Goal: Information Seeking & Learning: Learn about a topic

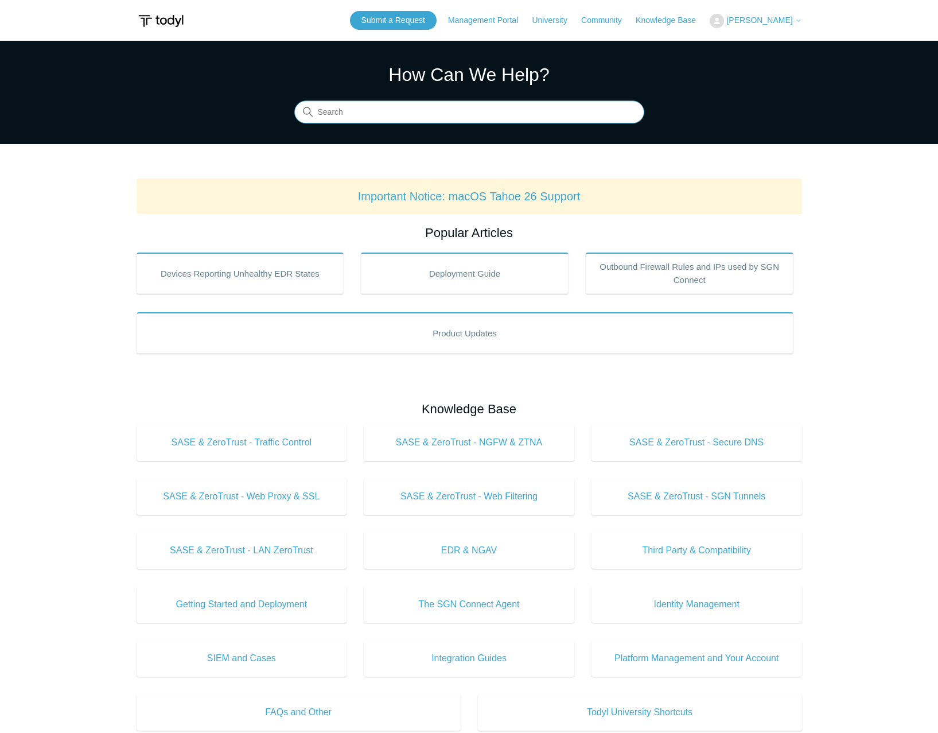
click at [361, 111] on input "Search" at bounding box center [469, 112] width 350 height 23
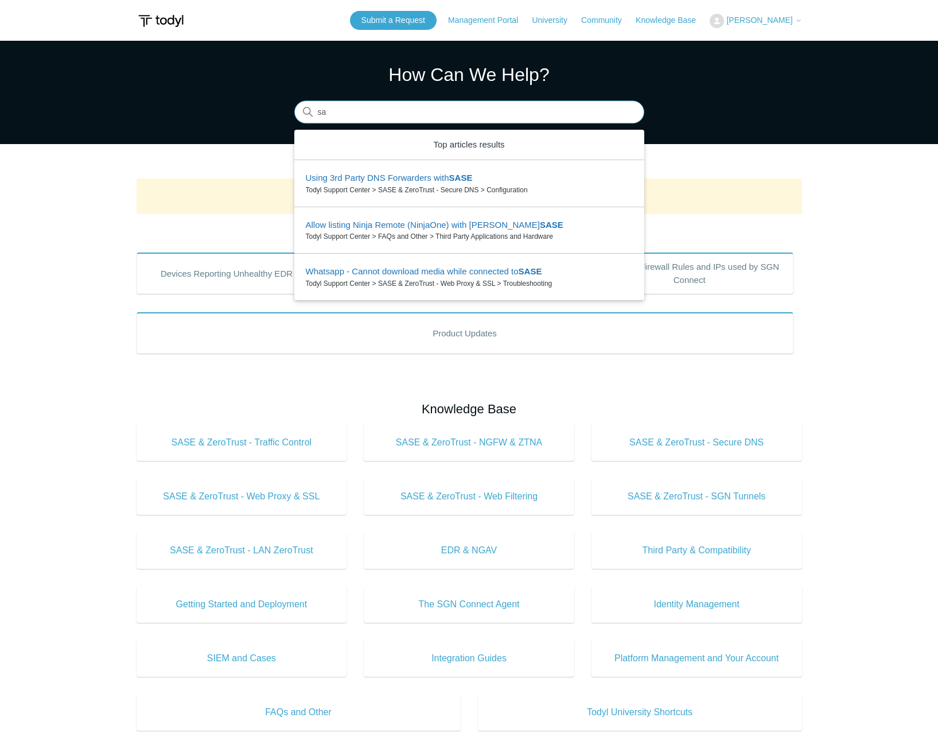
type input "s"
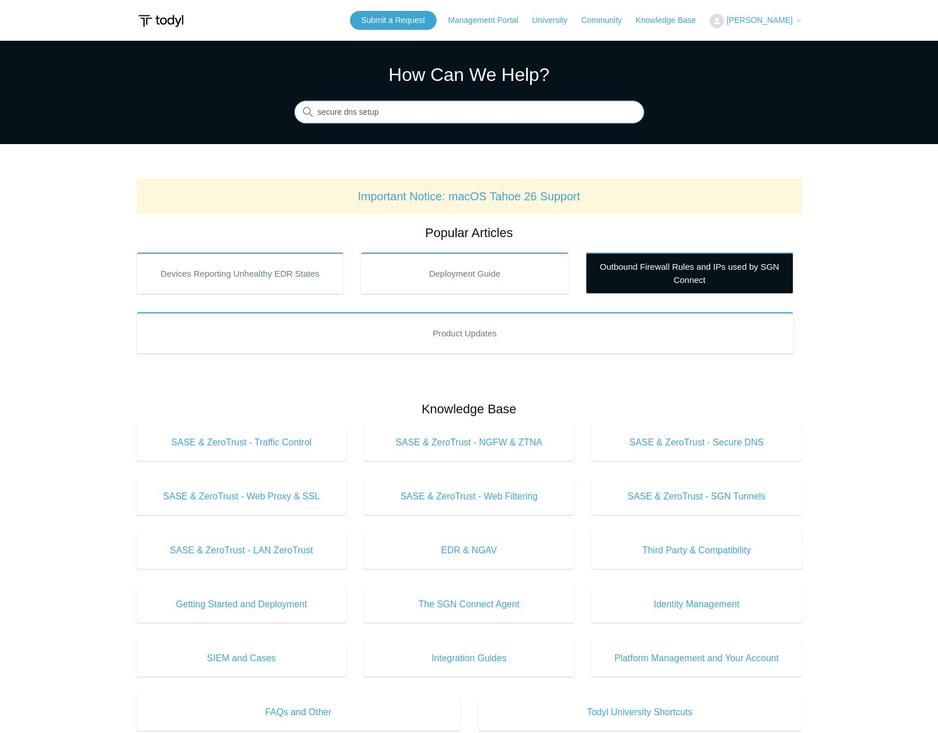
type input "secure dns setup"
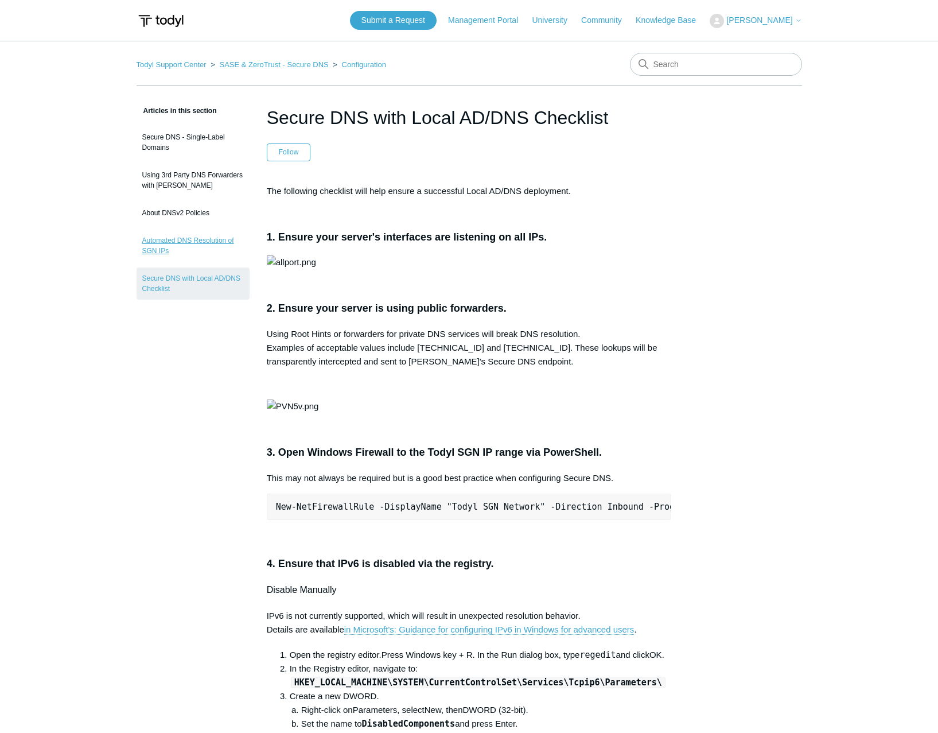
click at [212, 237] on link "Automated DNS Resolution of SGN IPs" at bounding box center [193, 246] width 113 height 32
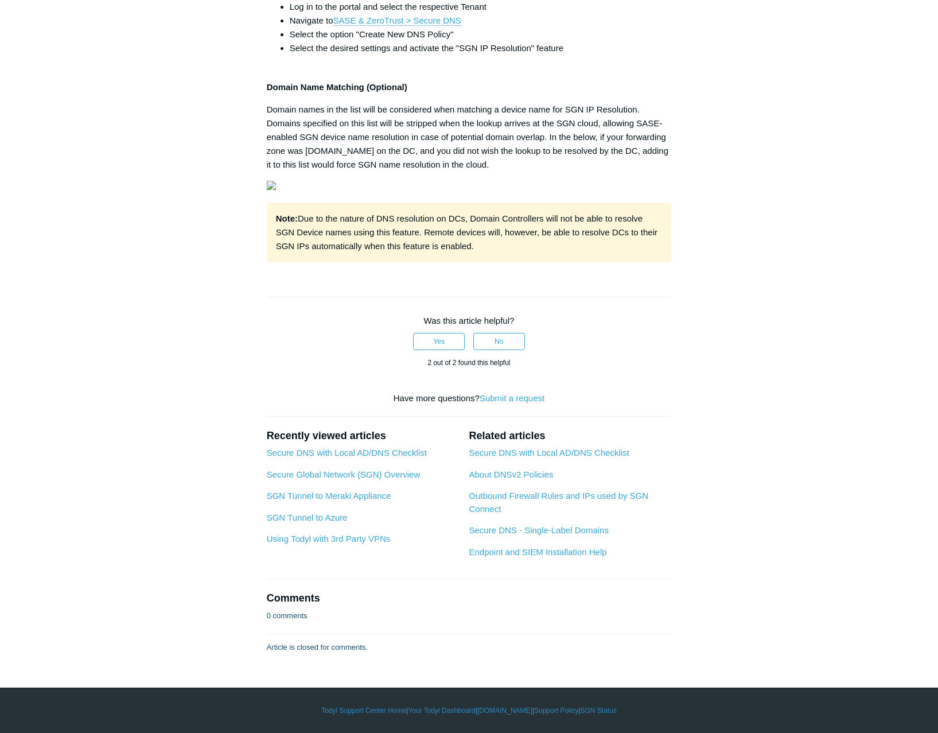
scroll to position [507, 0]
drag, startPoint x: 472, startPoint y: 417, endPoint x: 466, endPoint y: 413, distance: 7.0
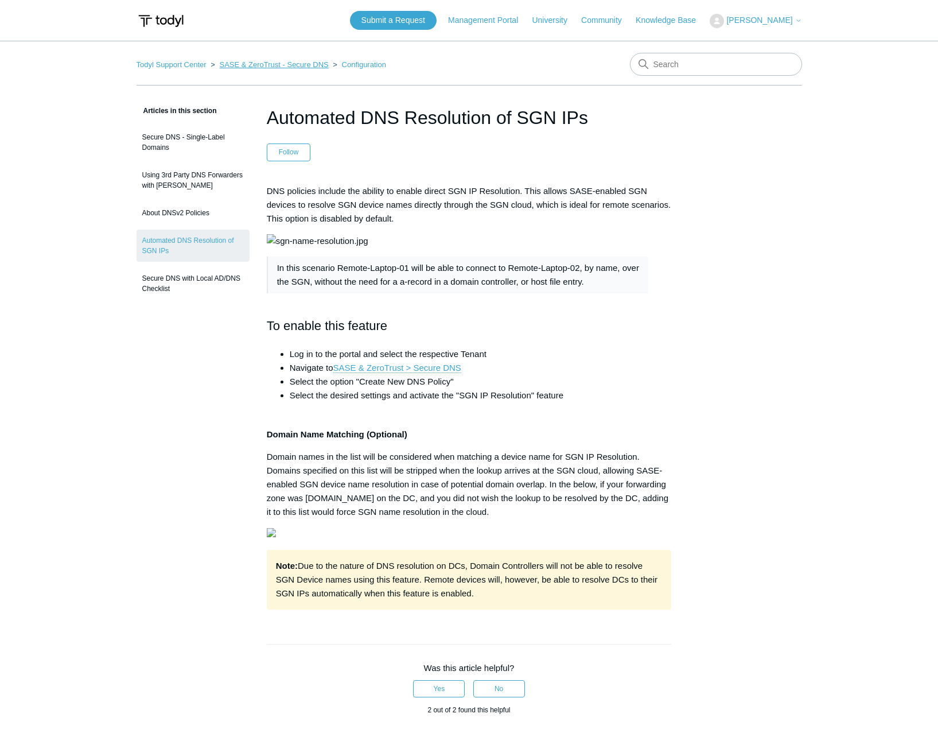
click at [300, 64] on link "SASE & ZeroTrust - Secure DNS" at bounding box center [273, 64] width 109 height 9
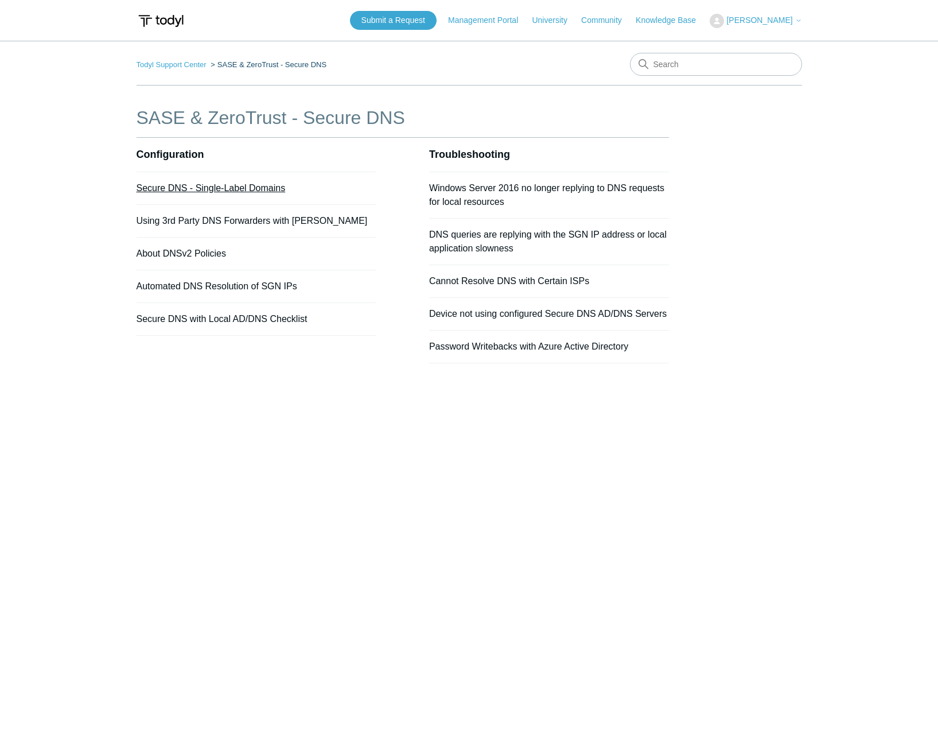
click at [269, 185] on link "Secure DNS - Single-Label Domains" at bounding box center [211, 188] width 149 height 10
